Goal: Information Seeking & Learning: Learn about a topic

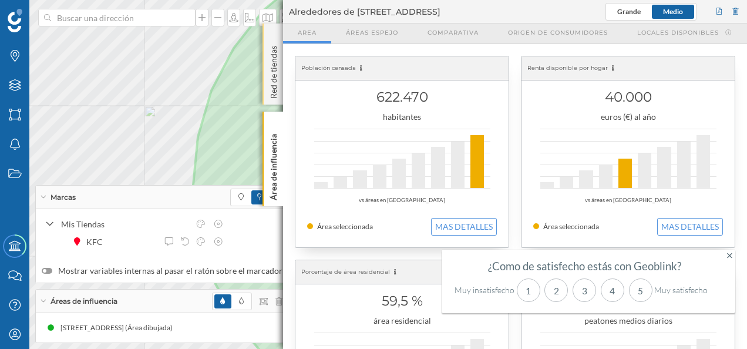
click at [273, 46] on p "Red de tiendas" at bounding box center [274, 70] width 12 height 58
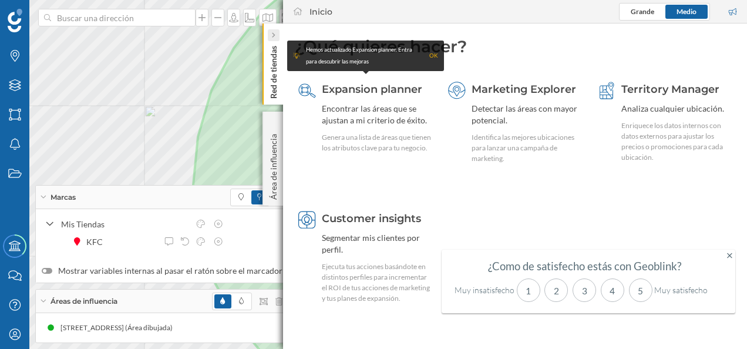
click at [277, 35] on div at bounding box center [274, 35] width 12 height 12
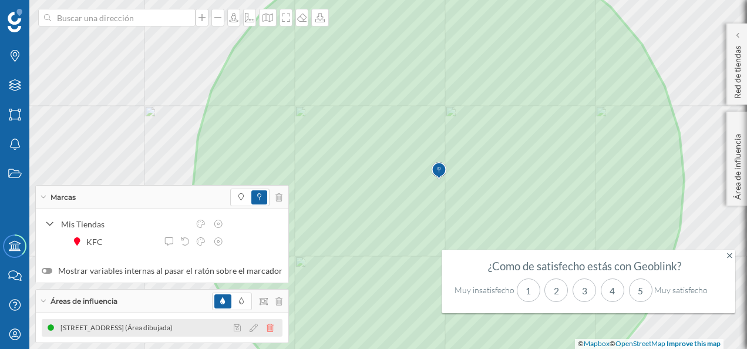
click at [267, 325] on icon at bounding box center [270, 328] width 7 height 8
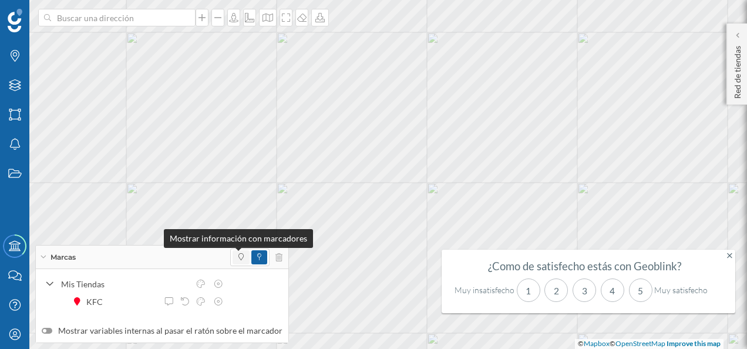
click at [239, 262] on span at bounding box center [241, 257] width 5 height 11
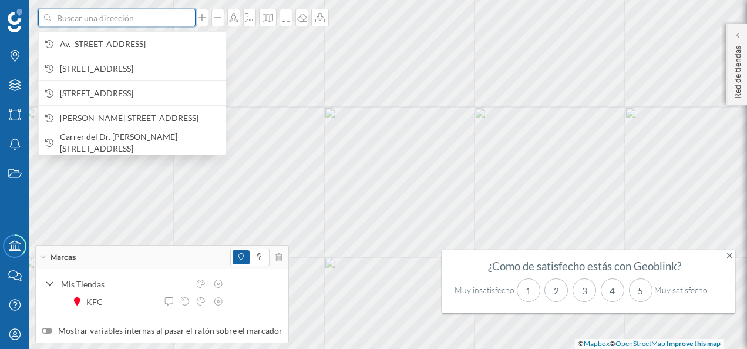
click at [90, 14] on input at bounding box center [117, 18] width 132 height 18
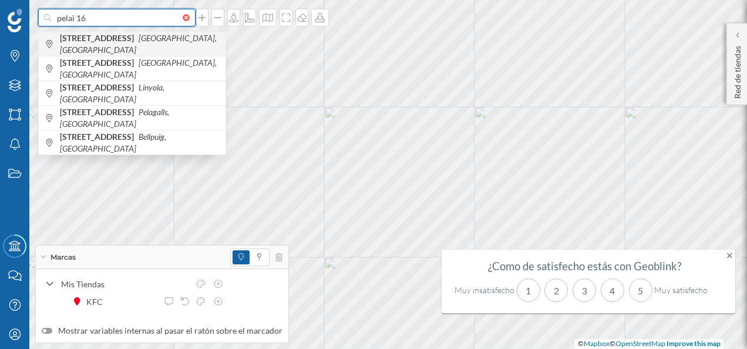
type input "pelai 16"
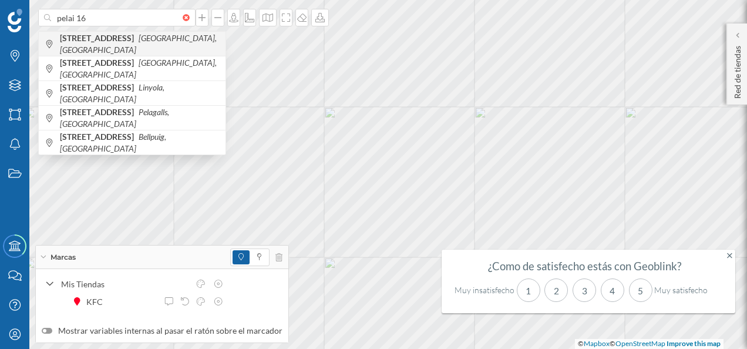
click at [135, 41] on icon "[GEOGRAPHIC_DATA], [GEOGRAPHIC_DATA]" at bounding box center [138, 44] width 157 height 22
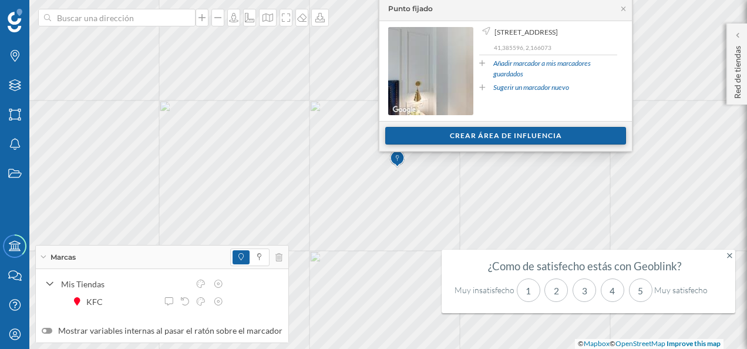
click at [482, 134] on div "Crear área de influencia" at bounding box center [505, 136] width 241 height 18
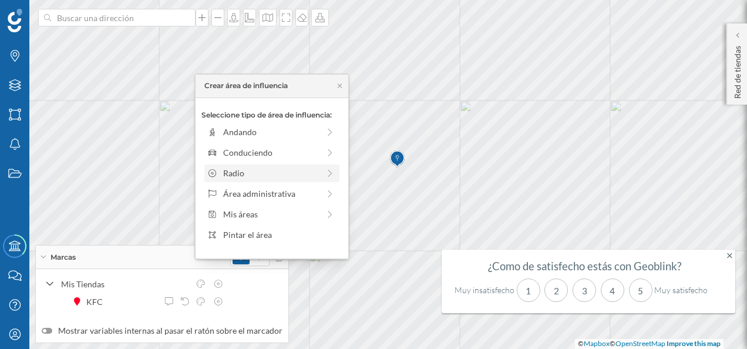
click at [303, 165] on div "Radio" at bounding box center [271, 174] width 135 height 18
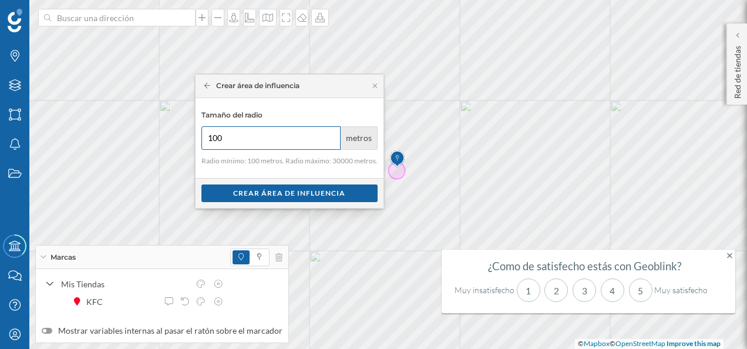
click at [269, 128] on input "100" at bounding box center [272, 138] width 140 height 24
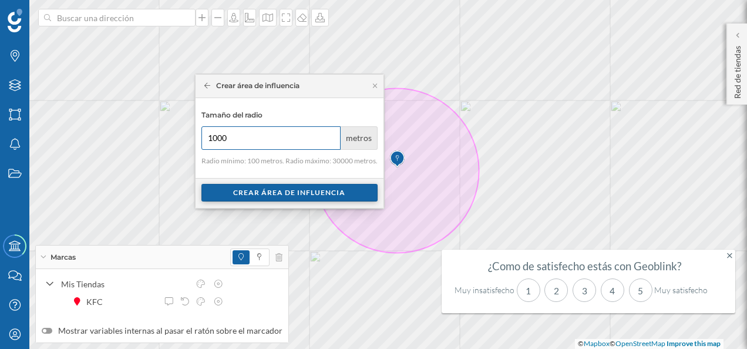
type input "1000"
click at [282, 192] on div "Crear área de influencia" at bounding box center [290, 193] width 176 height 18
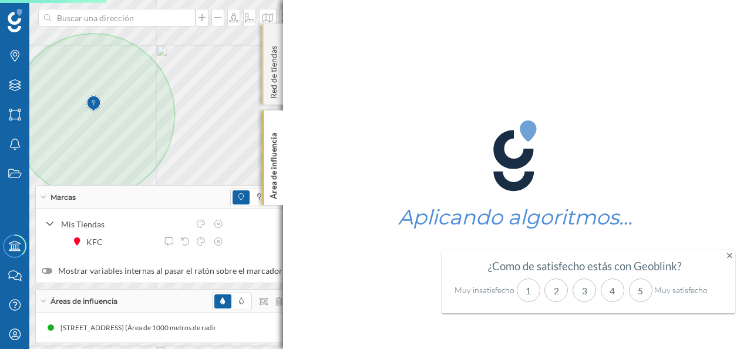
click at [273, 31] on div "Red de tiendas" at bounding box center [273, 64] width 21 height 81
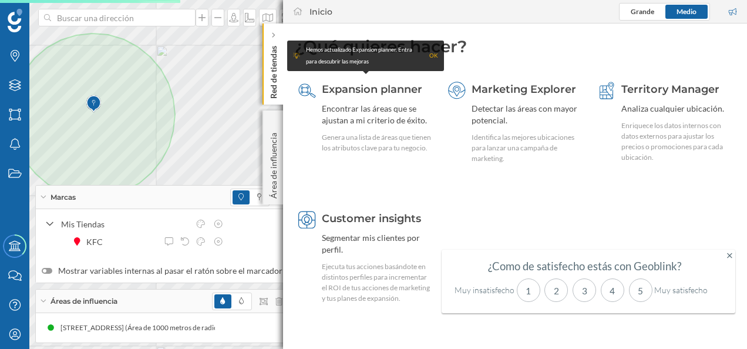
click at [273, 32] on icon at bounding box center [273, 35] width 4 height 7
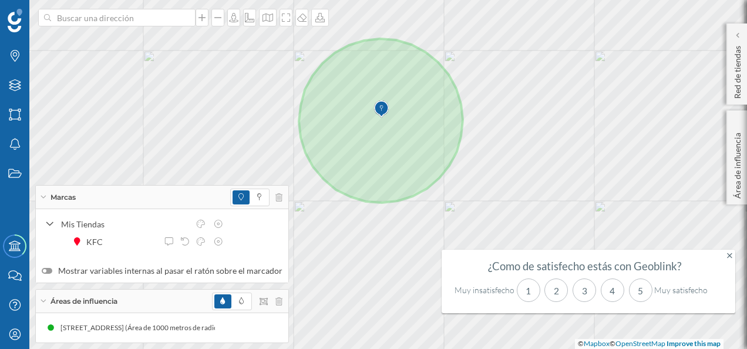
click at [46, 199] on div "Marcas" at bounding box center [162, 198] width 253 height 24
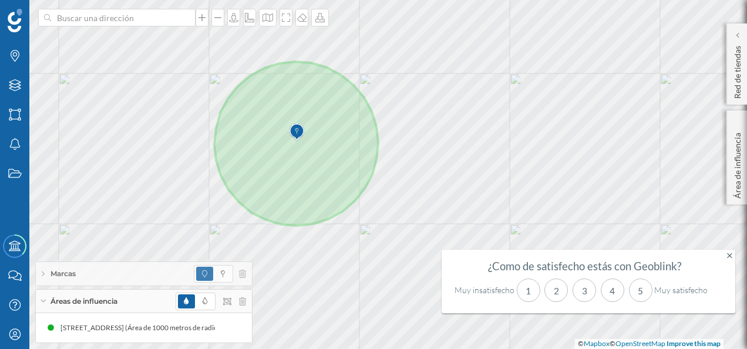
click at [728, 254] on icon at bounding box center [729, 255] width 5 height 8
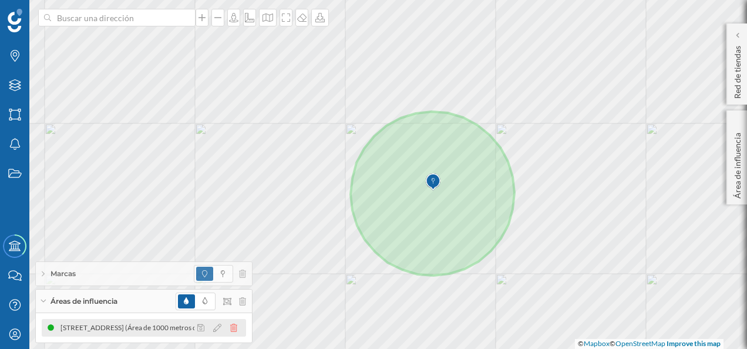
click at [234, 325] on icon at bounding box center [233, 328] width 7 height 8
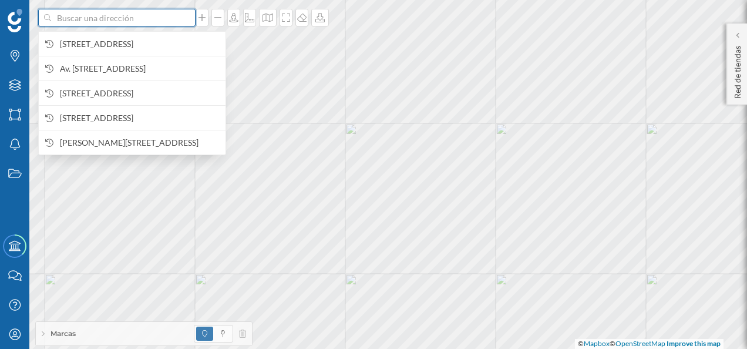
click at [150, 18] on input at bounding box center [117, 18] width 132 height 18
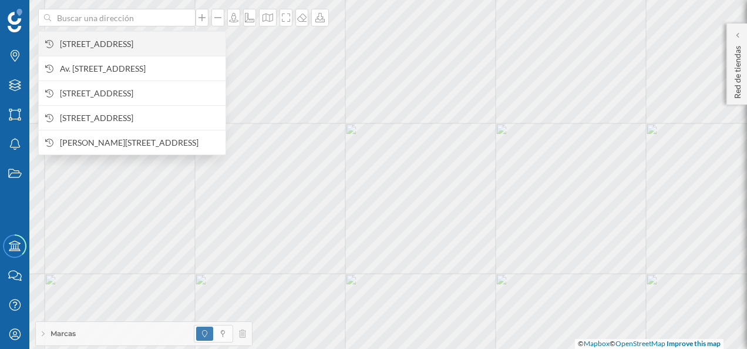
click at [90, 40] on span "[STREET_ADDRESS]" at bounding box center [140, 44] width 160 height 12
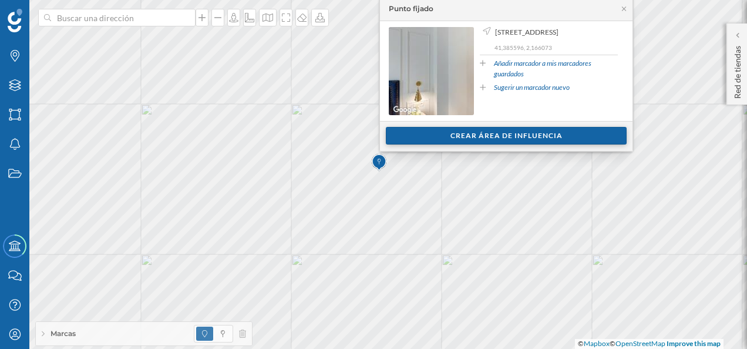
click at [509, 136] on div "Crear área de influencia" at bounding box center [506, 136] width 241 height 18
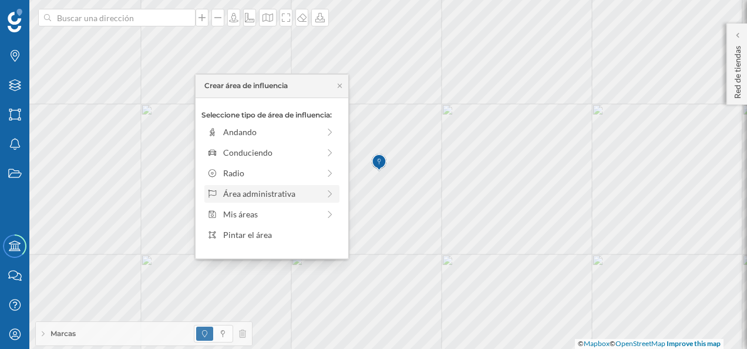
click at [312, 194] on div "Área administrativa" at bounding box center [271, 193] width 96 height 12
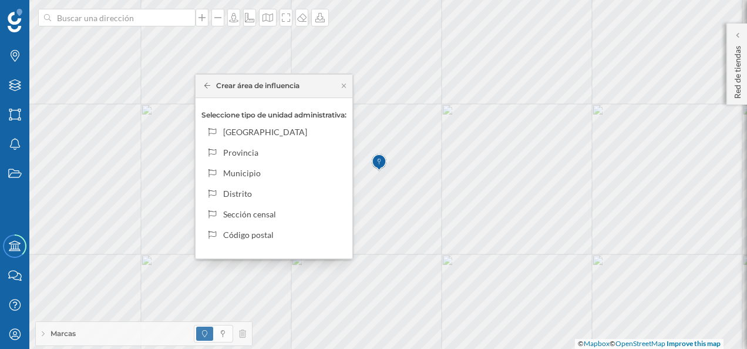
click at [202, 85] on div "Crear área de influencia" at bounding box center [250, 85] width 102 height 11
click at [206, 89] on div "Crear área de influencia" at bounding box center [252, 85] width 96 height 11
click at [206, 88] on icon at bounding box center [207, 85] width 6 height 7
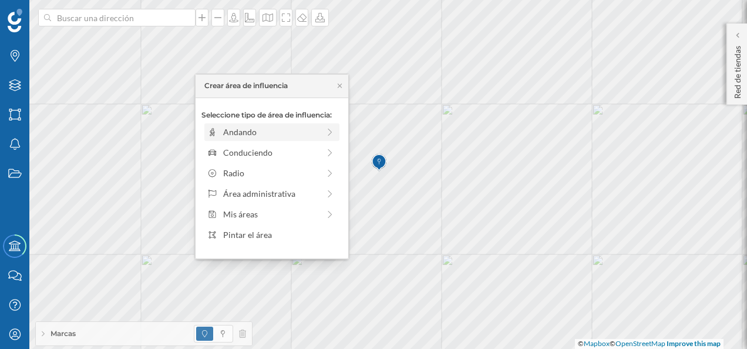
click at [304, 135] on div "Andando" at bounding box center [271, 132] width 96 height 12
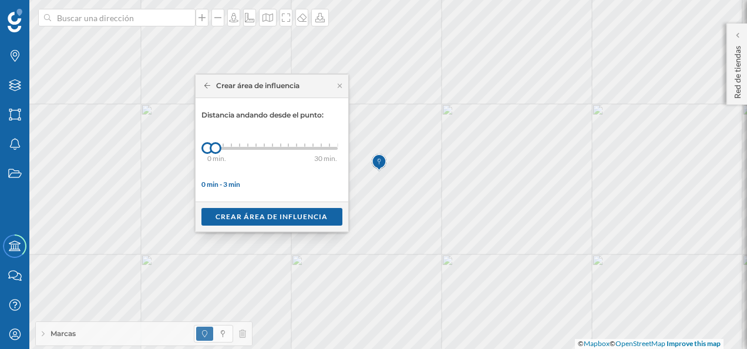
click at [287, 83] on div "Crear área de influencia" at bounding box center [252, 85] width 96 height 11
click at [338, 83] on icon at bounding box center [339, 85] width 9 height 7
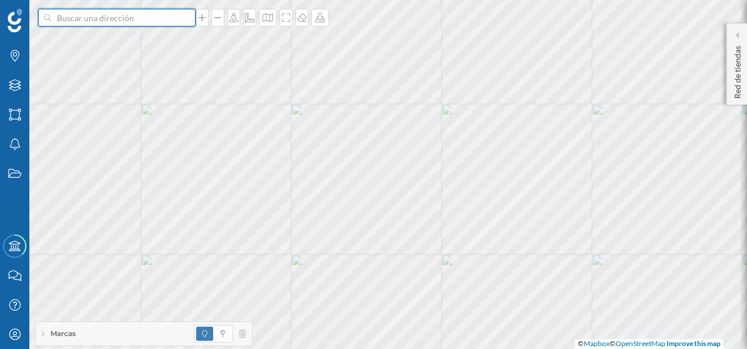
click at [116, 15] on input at bounding box center [117, 18] width 132 height 18
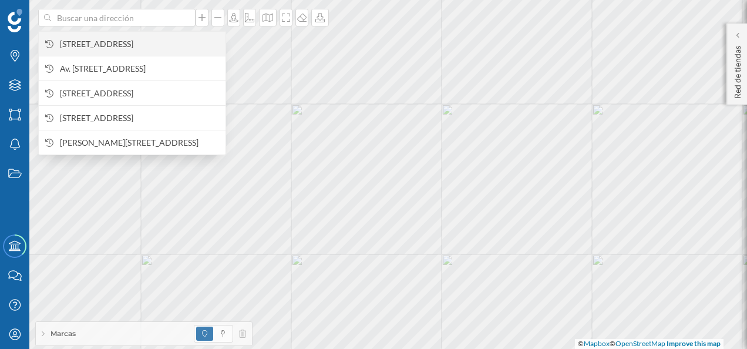
click at [118, 38] on span "[STREET_ADDRESS]" at bounding box center [140, 44] width 160 height 12
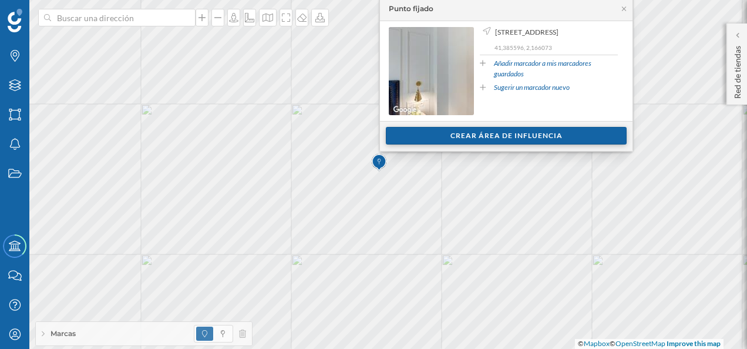
click at [501, 134] on div "Crear área de influencia" at bounding box center [506, 136] width 241 height 18
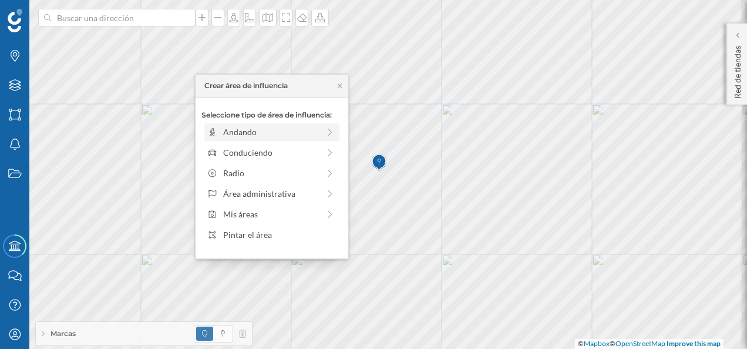
click at [267, 133] on div "Andando" at bounding box center [271, 132] width 96 height 12
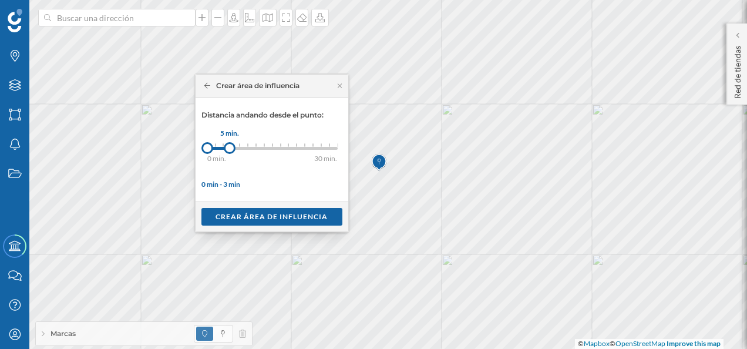
drag, startPoint x: 215, startPoint y: 150, endPoint x: 230, endPoint y: 150, distance: 14.7
click at [230, 150] on div at bounding box center [230, 148] width 12 height 12
click at [251, 217] on div "Crear área de influencia" at bounding box center [272, 216] width 141 height 18
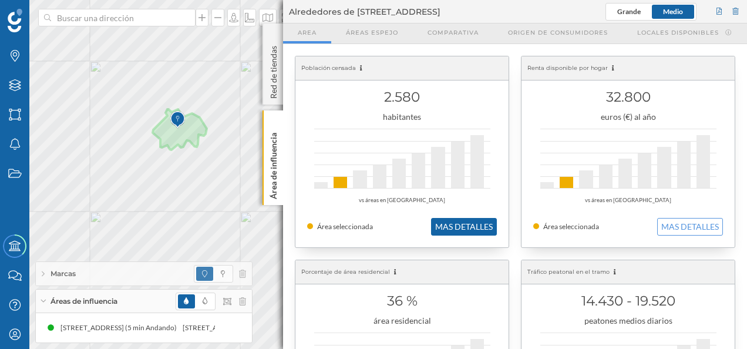
click at [467, 227] on button "MAS DETALLES" at bounding box center [464, 227] width 66 height 18
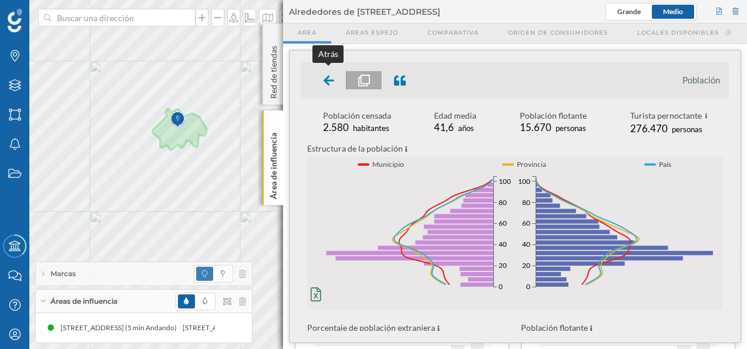
click at [344, 90] on ul "Población" at bounding box center [515, 80] width 428 height 36
click at [327, 78] on icon at bounding box center [329, 80] width 11 height 10
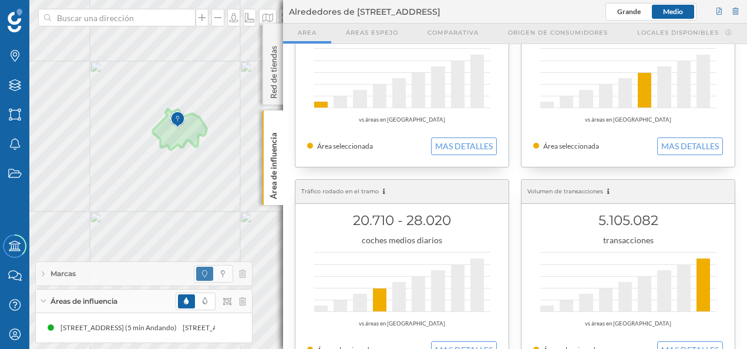
scroll to position [167, 0]
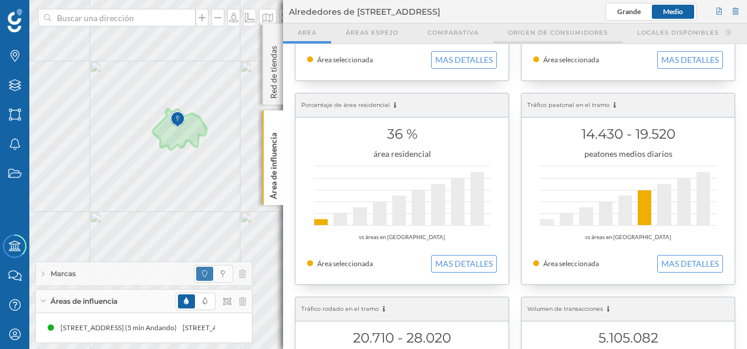
click at [556, 32] on span "Origen de consumidores" at bounding box center [558, 32] width 100 height 9
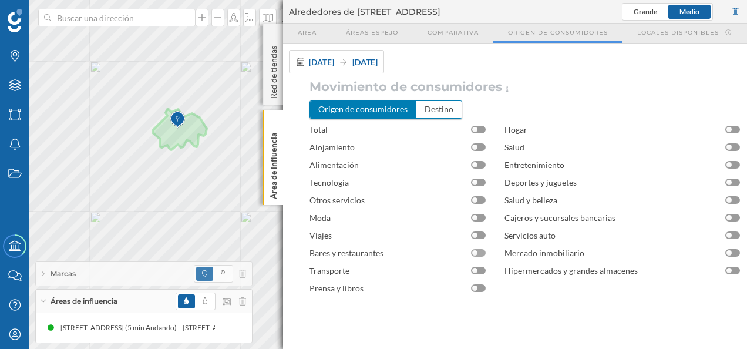
click at [484, 250] on div at bounding box center [478, 253] width 15 height 8
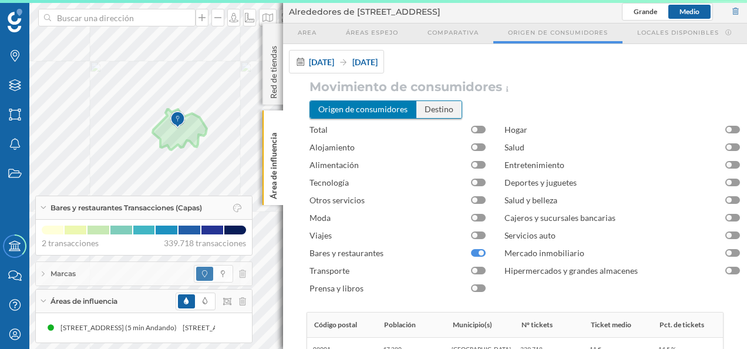
click at [435, 112] on div "Destino" at bounding box center [439, 109] width 45 height 16
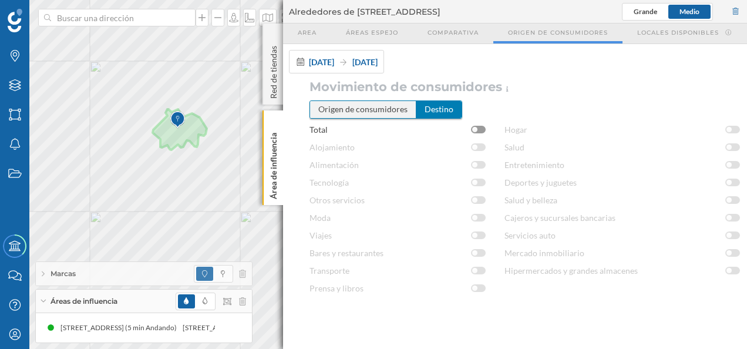
click at [353, 101] on div "Origen de consumidores" at bounding box center [363, 109] width 106 height 16
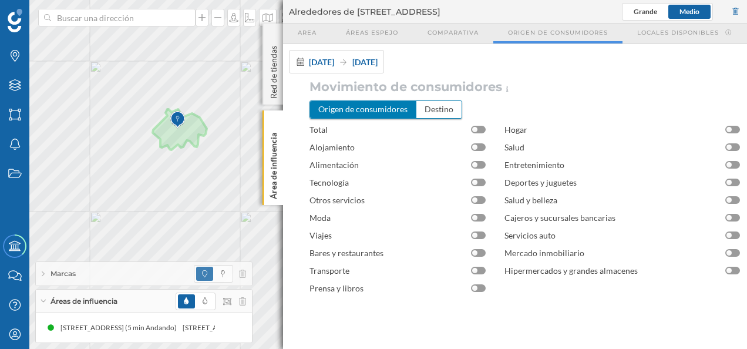
click at [48, 273] on div "Marcas" at bounding box center [144, 274] width 216 height 24
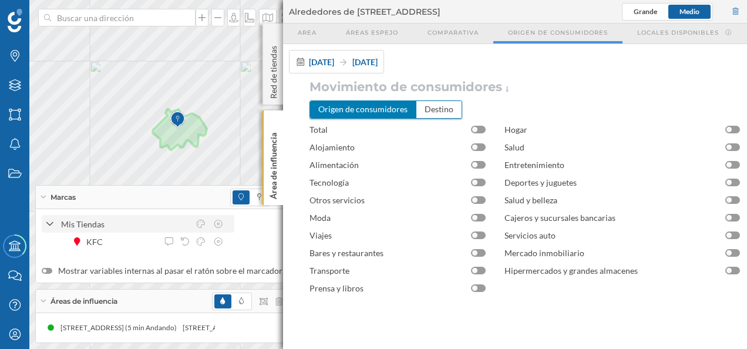
click at [49, 221] on icon at bounding box center [50, 224] width 8 height 11
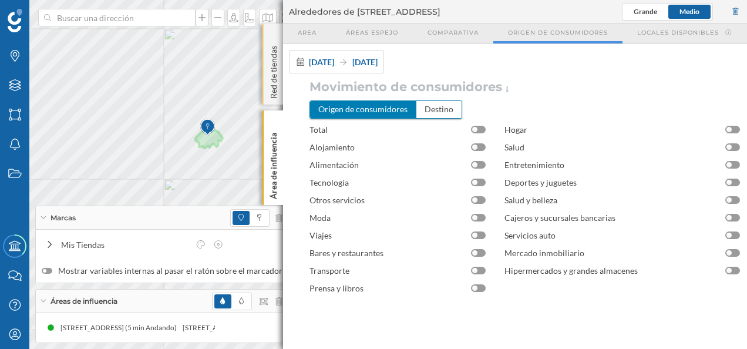
click at [279, 33] on div "Red de tiendas" at bounding box center [273, 64] width 21 height 81
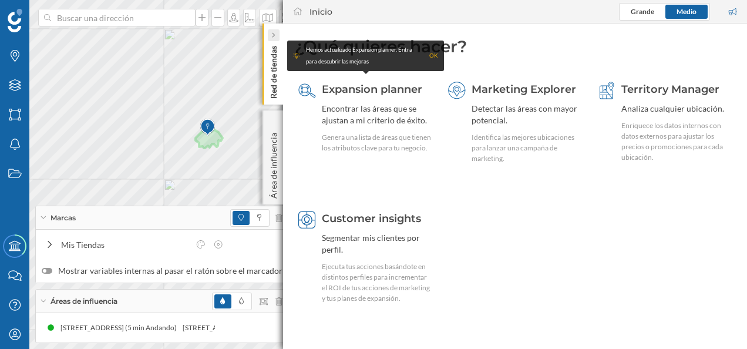
click at [274, 33] on icon at bounding box center [273, 35] width 4 height 6
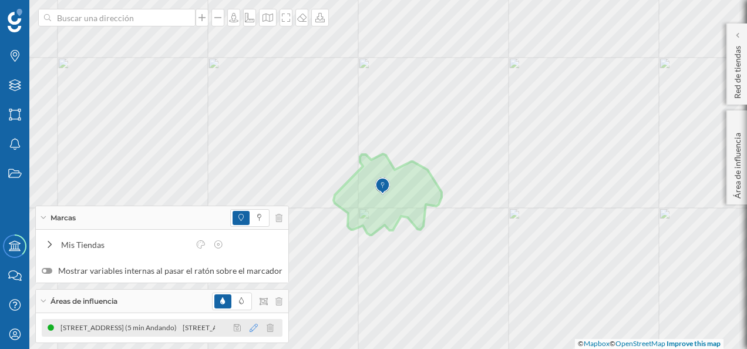
click at [250, 325] on icon at bounding box center [254, 328] width 8 height 8
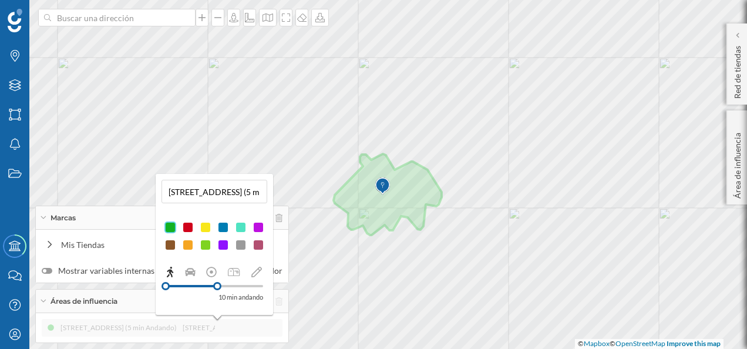
drag, startPoint x: 182, startPoint y: 286, endPoint x: 217, endPoint y: 288, distance: 35.9
click at [217, 288] on div at bounding box center [217, 286] width 8 height 8
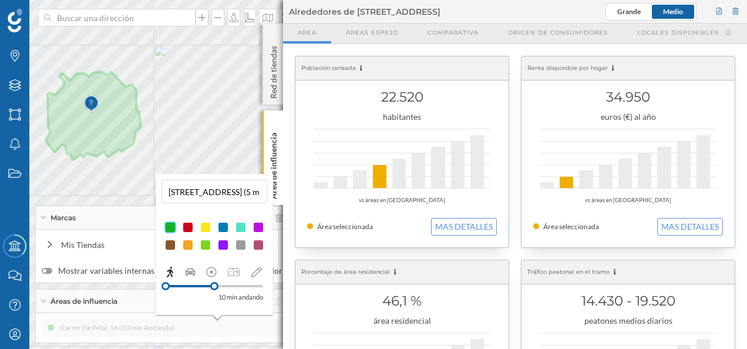
click at [474, 262] on div "Porcentaje de área residencial" at bounding box center [402, 272] width 213 height 24
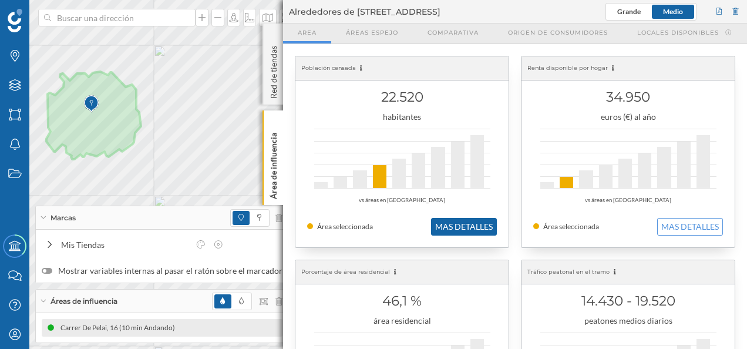
click at [465, 220] on button "MAS DETALLES" at bounding box center [464, 227] width 66 height 18
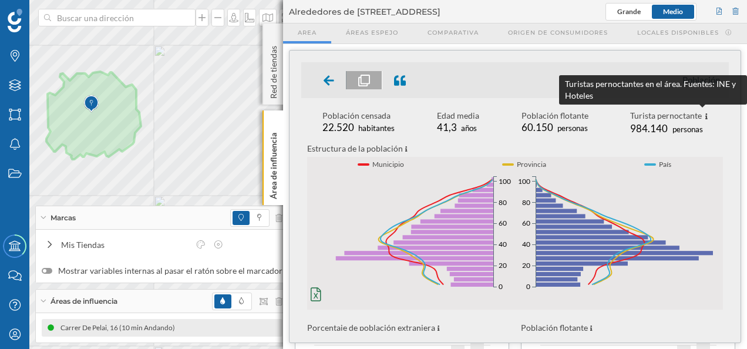
click at [706, 118] on icon at bounding box center [707, 116] width 2 height 6
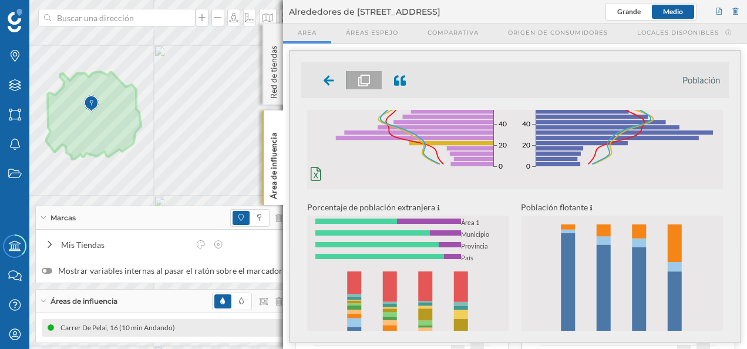
scroll to position [59, 0]
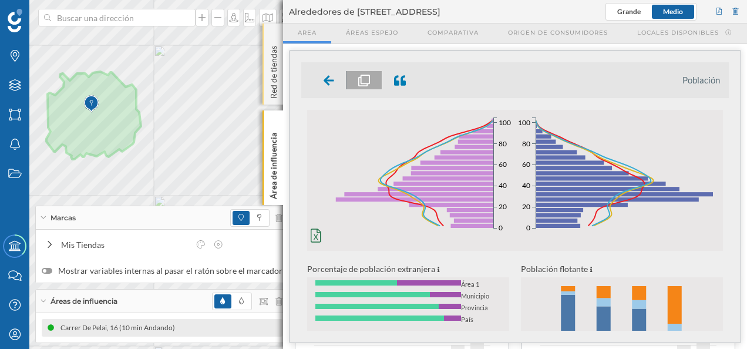
click at [275, 35] on div "Red de tiendas" at bounding box center [273, 64] width 21 height 81
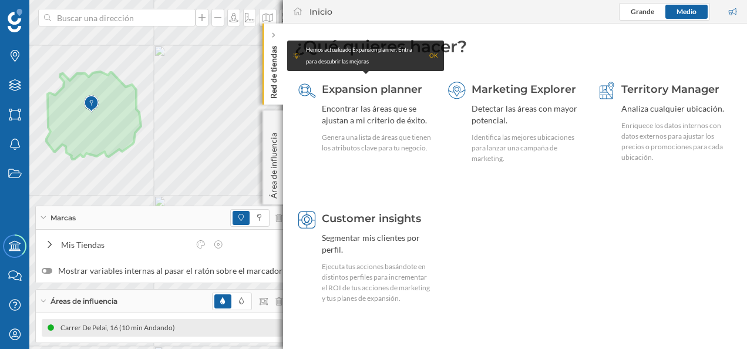
click at [275, 35] on icon at bounding box center [273, 35] width 4 height 6
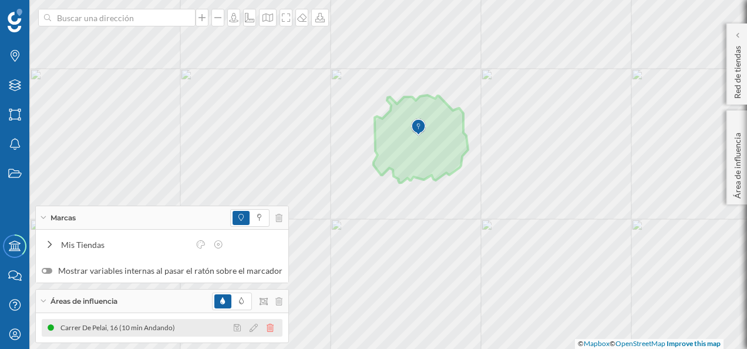
click at [267, 326] on icon at bounding box center [270, 328] width 7 height 8
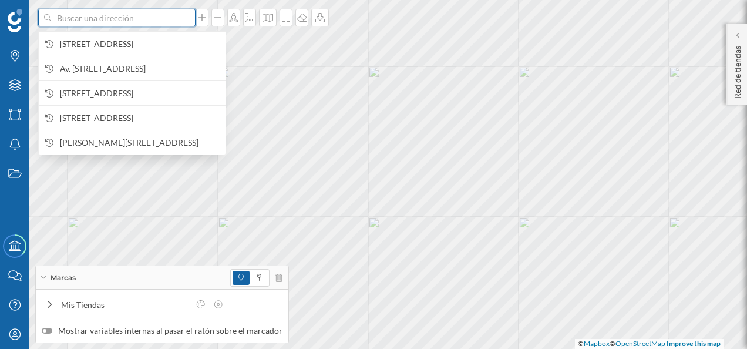
click at [109, 14] on input at bounding box center [117, 18] width 132 height 18
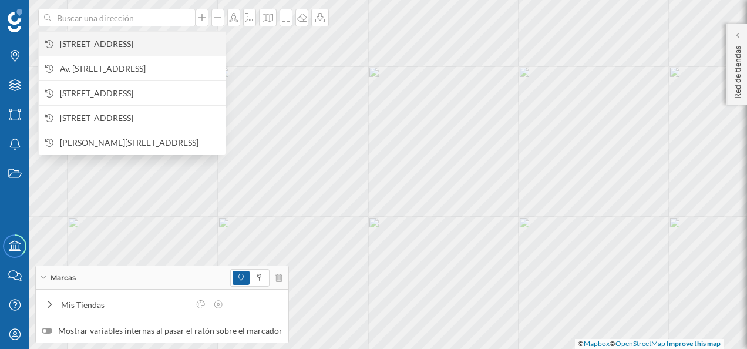
click at [128, 39] on span "[STREET_ADDRESS]" at bounding box center [140, 44] width 160 height 12
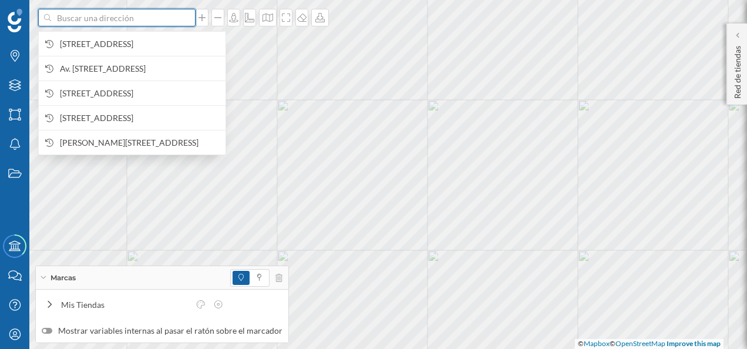
click at [103, 15] on input at bounding box center [117, 18] width 132 height 18
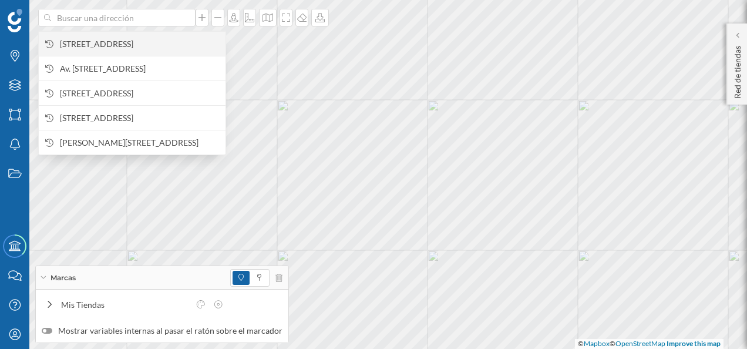
click at [107, 38] on span "[STREET_ADDRESS]" at bounding box center [140, 44] width 160 height 12
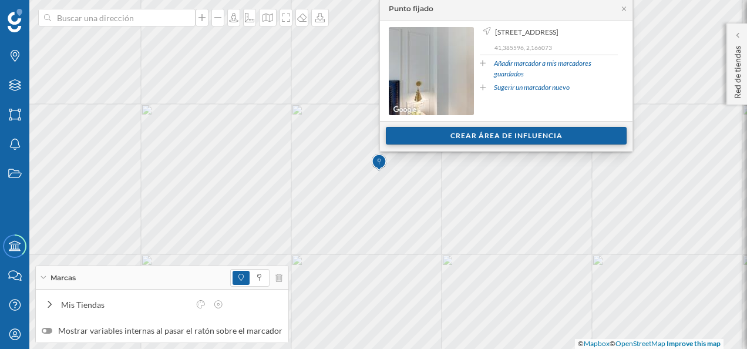
click at [509, 134] on div "Crear área de influencia" at bounding box center [506, 136] width 241 height 18
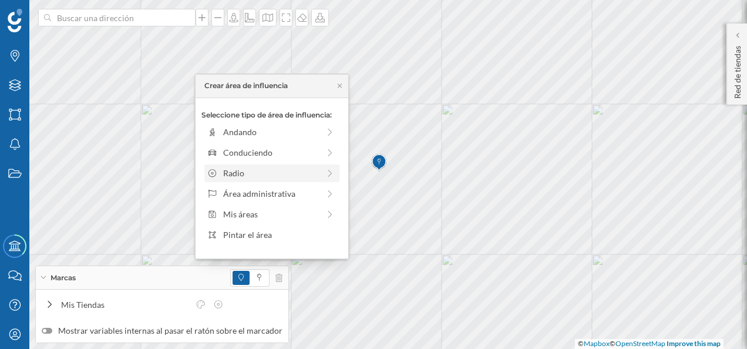
click at [243, 173] on div "Radio" at bounding box center [271, 173] width 96 height 12
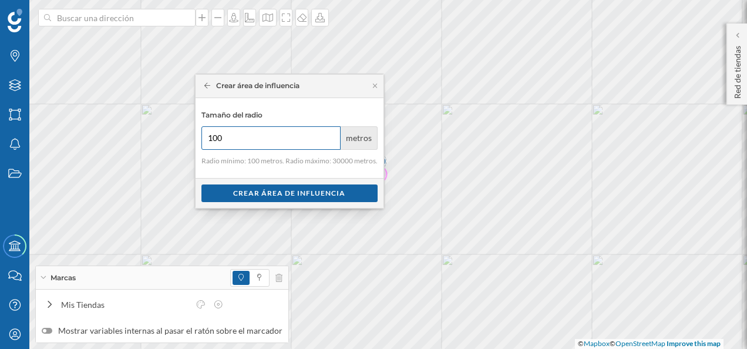
click at [235, 137] on input "100" at bounding box center [272, 138] width 140 height 24
type input "1"
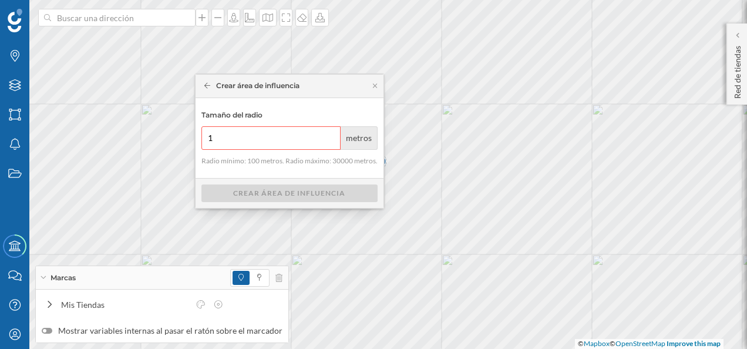
type input "1"
click at [326, 181] on div "Crear área de influencia" at bounding box center [290, 193] width 188 height 30
click at [340, 170] on div "Tamaño del radio 1 metros Radio mínimo: 100 metros. Radio máximo: 30000 metros." at bounding box center [290, 138] width 188 height 80
click at [253, 145] on input "1" at bounding box center [272, 138] width 140 height 24
click at [267, 135] on input "number" at bounding box center [272, 138] width 140 height 24
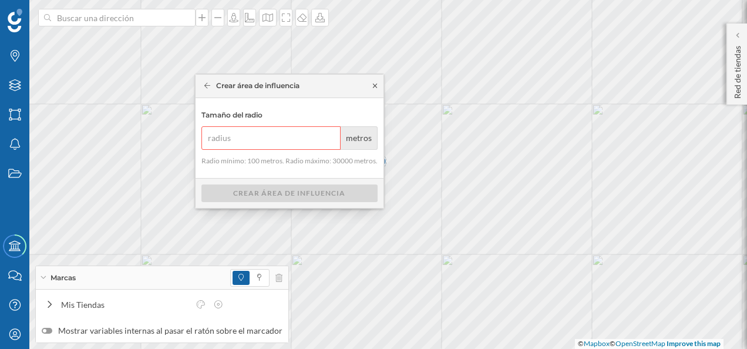
click at [374, 89] on icon at bounding box center [375, 85] width 9 height 7
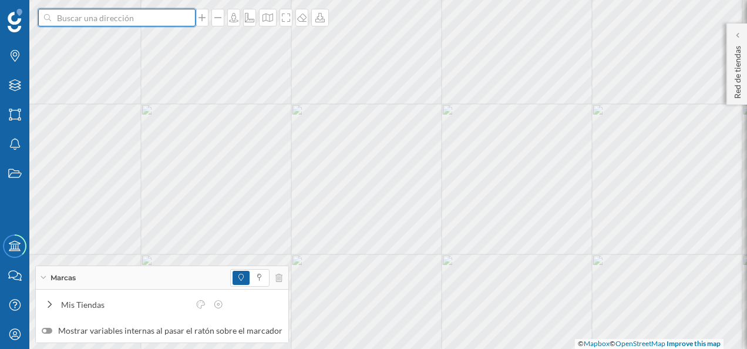
click at [106, 21] on input at bounding box center [117, 18] width 132 height 18
click at [132, 24] on input at bounding box center [117, 18] width 132 height 18
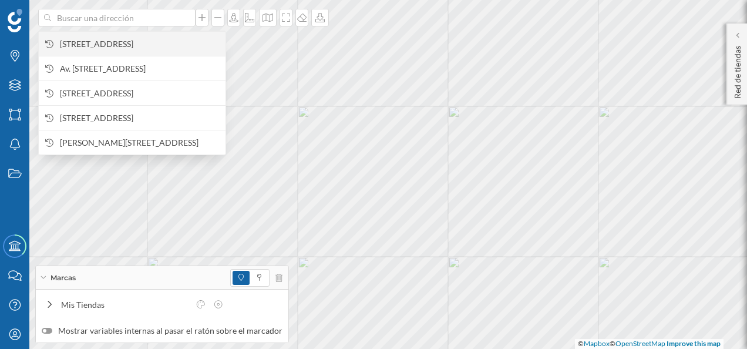
click at [112, 38] on span "[STREET_ADDRESS]" at bounding box center [140, 44] width 160 height 12
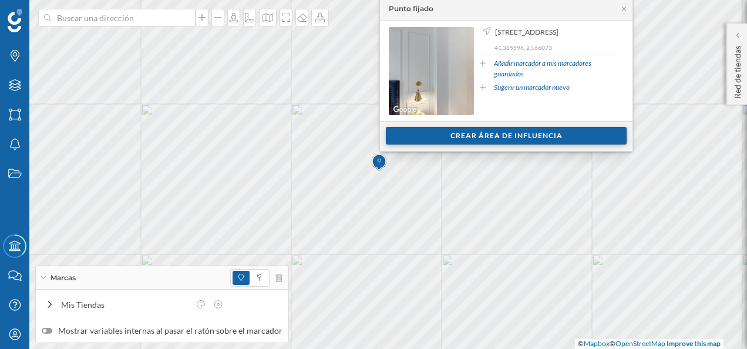
click at [501, 134] on div "Crear área de influencia" at bounding box center [506, 136] width 241 height 18
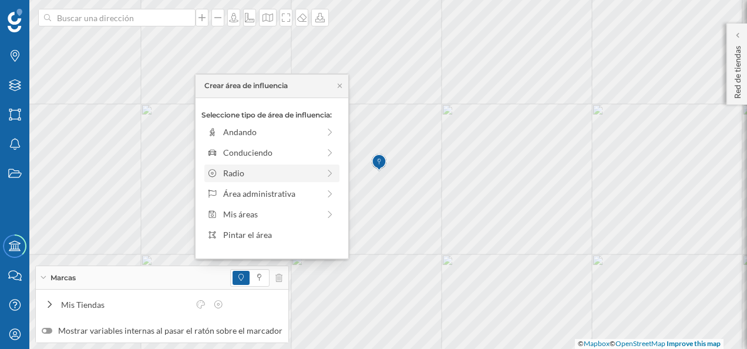
click at [261, 170] on div "Radio" at bounding box center [271, 173] width 96 height 12
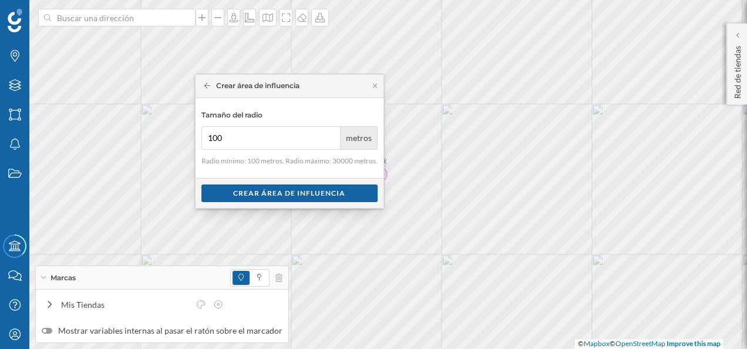
click at [263, 183] on div "Crear área de influencia" at bounding box center [290, 193] width 188 height 30
click at [282, 189] on div "Crear área de influencia" at bounding box center [290, 193] width 176 height 18
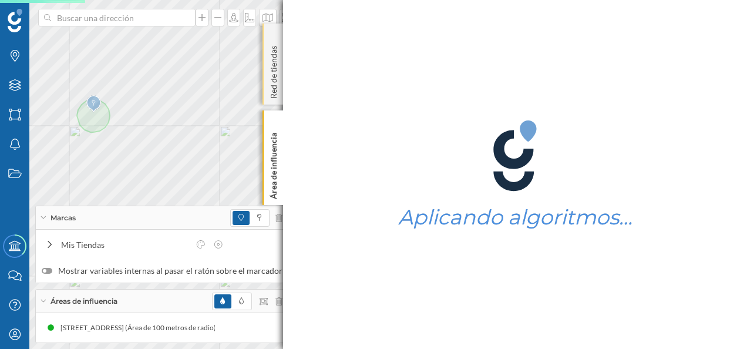
click at [271, 25] on div "Red de tiendas" at bounding box center [273, 64] width 21 height 81
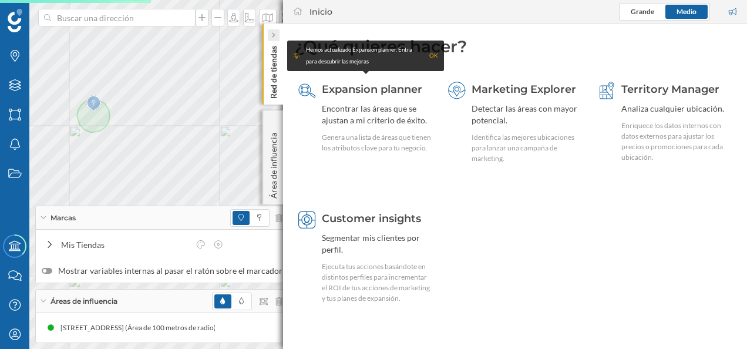
click at [274, 32] on icon at bounding box center [273, 35] width 4 height 7
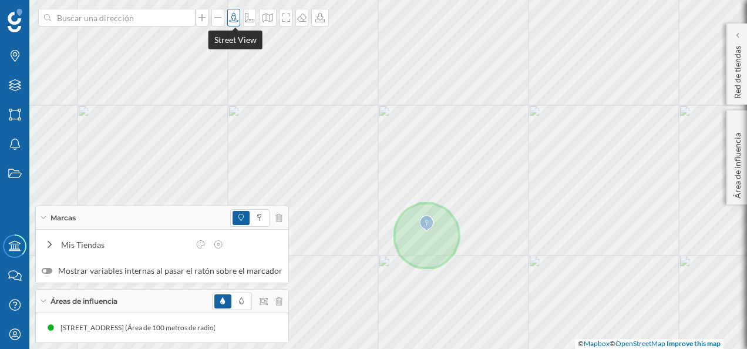
click at [233, 14] on icon at bounding box center [234, 17] width 12 height 9
click at [251, 14] on icon at bounding box center [250, 17] width 12 height 9
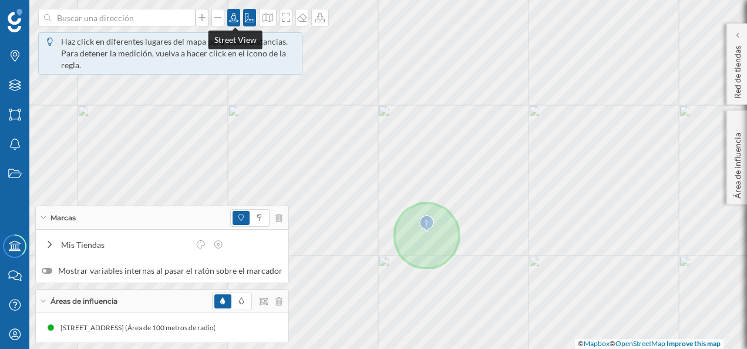
click at [231, 15] on icon at bounding box center [234, 17] width 12 height 9
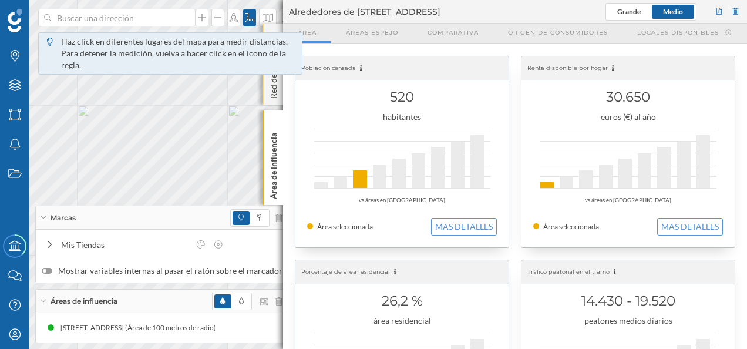
click at [274, 76] on p "Red de tiendas" at bounding box center [274, 70] width 12 height 58
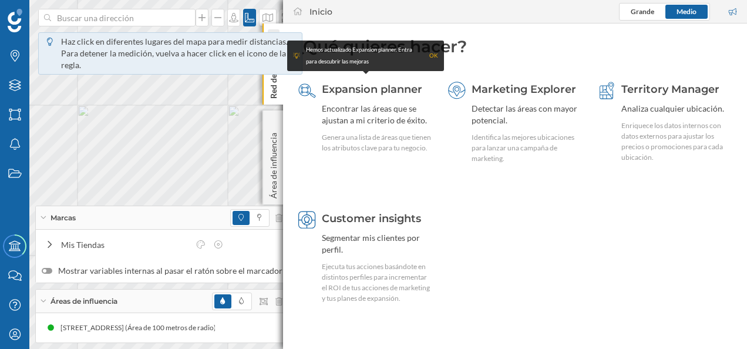
click at [275, 29] on icon at bounding box center [273, 35] width 4 height 12
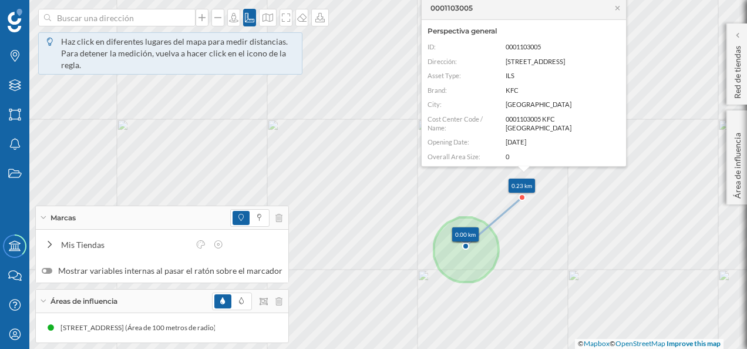
drag, startPoint x: 481, startPoint y: 182, endPoint x: 521, endPoint y: 195, distance: 41.6
click at [521, 195] on icon at bounding box center [522, 197] width 6 height 6
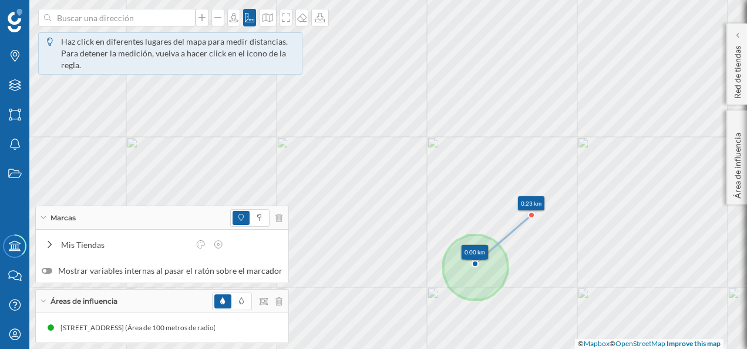
drag, startPoint x: 521, startPoint y: 195, endPoint x: 530, endPoint y: 213, distance: 20.0
click at [530, 213] on icon at bounding box center [532, 215] width 6 height 6
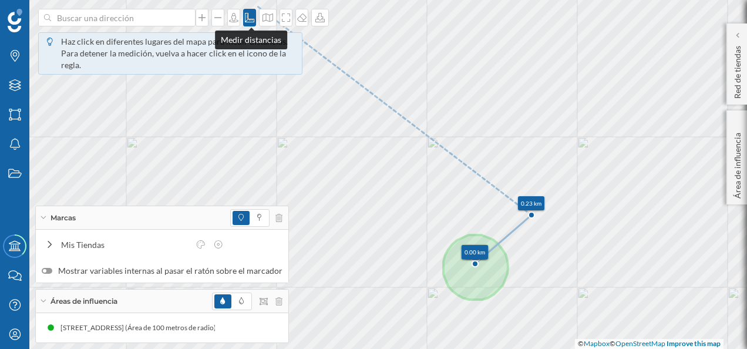
click at [254, 20] on icon at bounding box center [250, 17] width 12 height 9
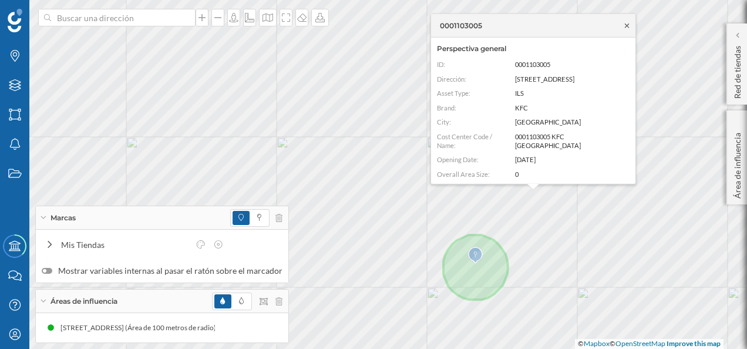
click at [625, 22] on icon at bounding box center [627, 25] width 9 height 7
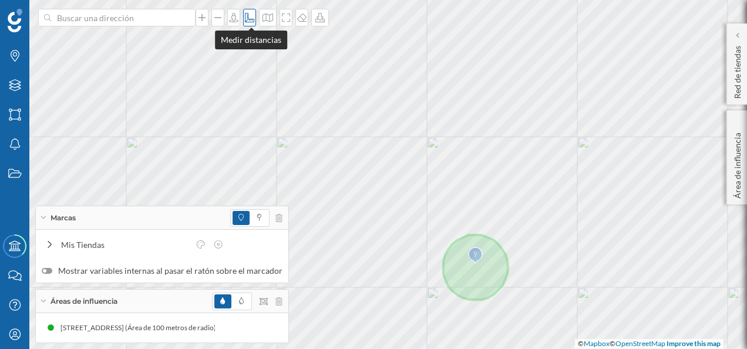
click at [247, 20] on icon at bounding box center [250, 17] width 12 height 9
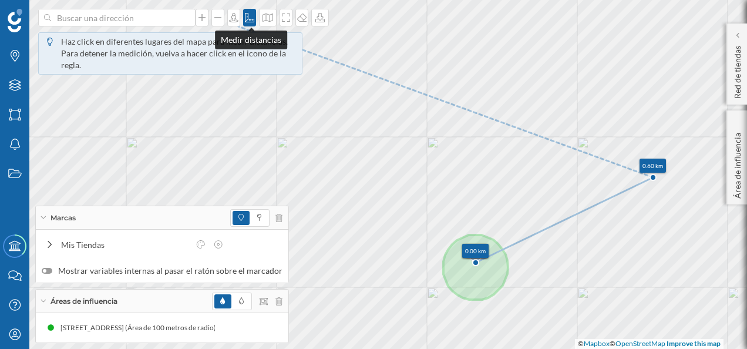
click at [248, 14] on icon at bounding box center [250, 17] width 12 height 9
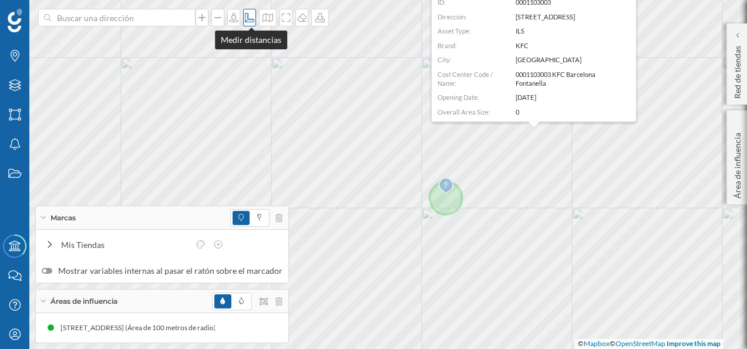
click at [250, 15] on icon at bounding box center [250, 17] width 12 height 9
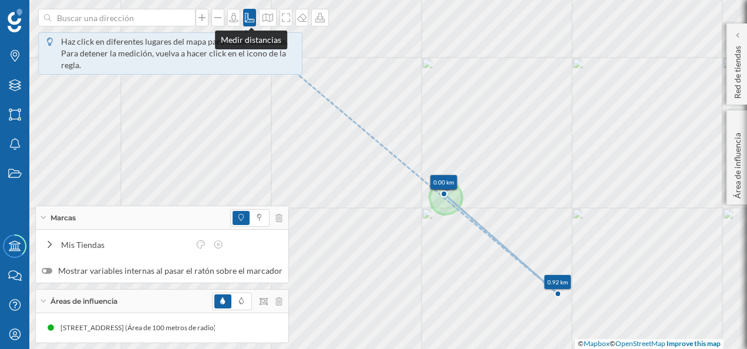
click at [250, 18] on icon at bounding box center [250, 17] width 12 height 9
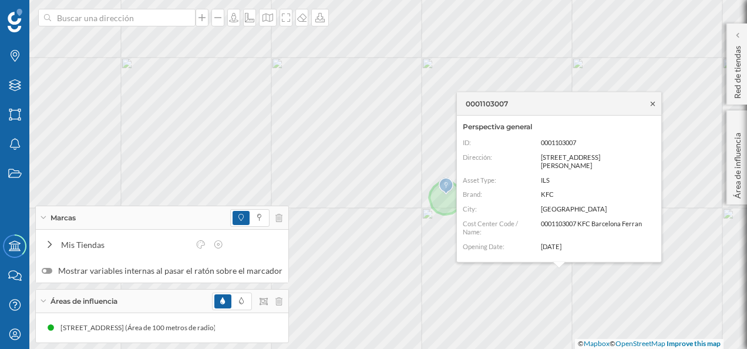
click at [656, 101] on icon at bounding box center [653, 103] width 9 height 7
